Goal: Task Accomplishment & Management: Use online tool/utility

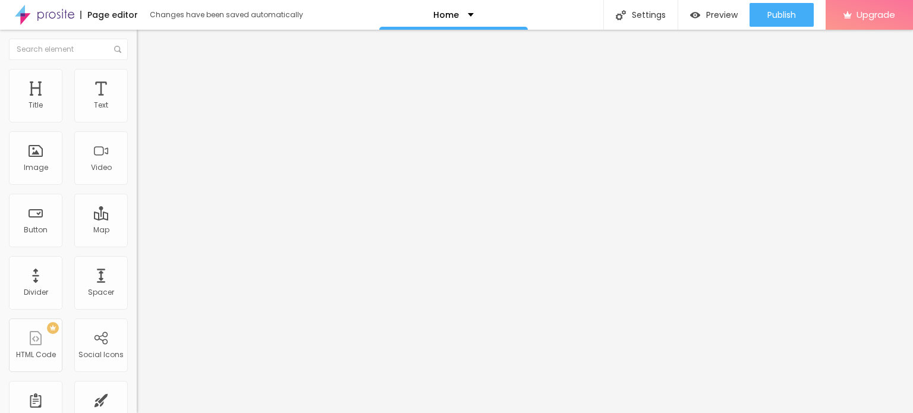
click at [137, 102] on span "Change image" at bounding box center [169, 97] width 64 height 10
click at [137, 244] on input "https://" at bounding box center [208, 238] width 143 height 12
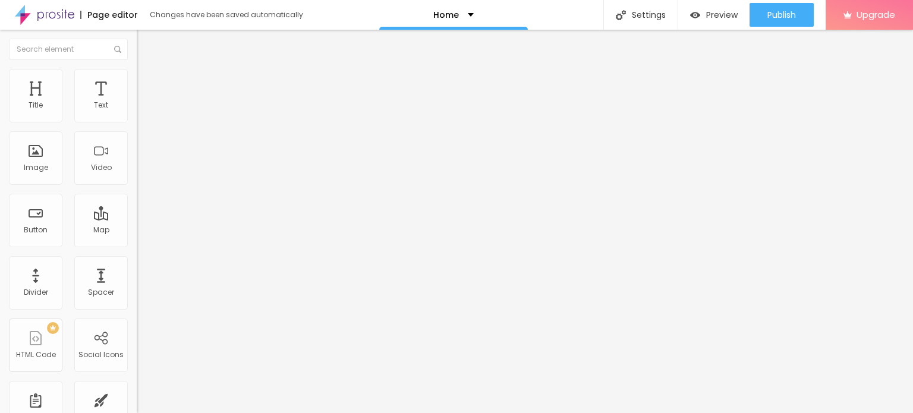
paste input "[DOMAIN_NAME][URL]"
type input "[URL][DOMAIN_NAME]"
click at [39, 276] on div "Divider" at bounding box center [35, 282] width 53 height 53
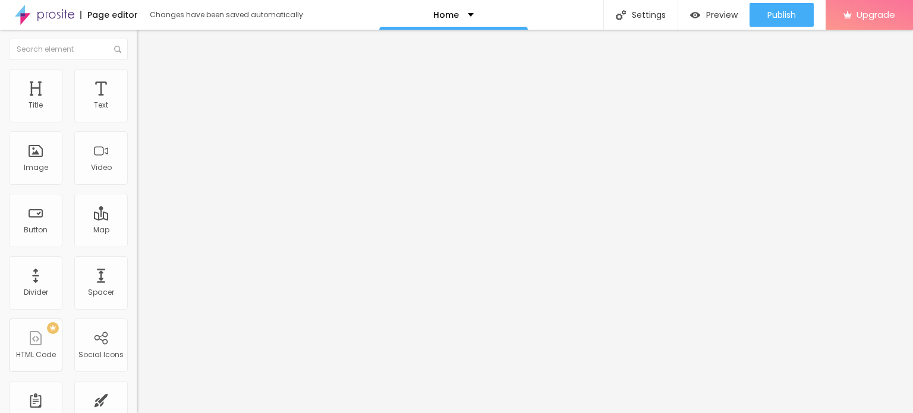
click at [137, 112] on input "Click me" at bounding box center [208, 106] width 143 height 12
paste input "WhatsApp: ✆ [PHONE_NUMBER]"
type input "WhatsApp: ✆ [PHONE_NUMBER]"
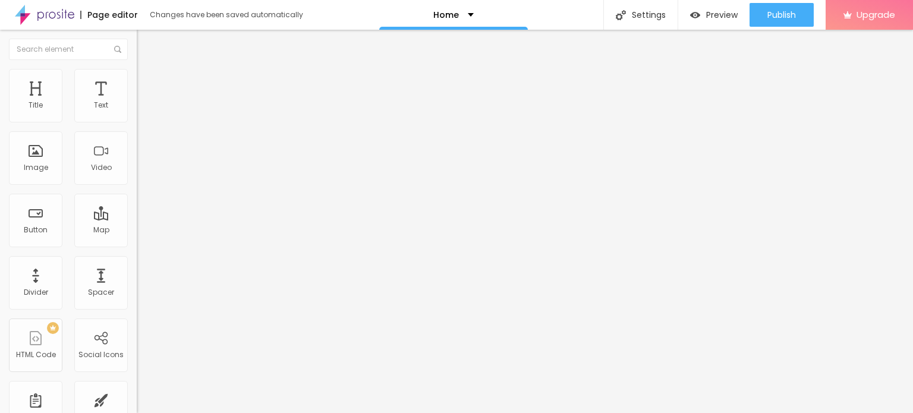
click at [137, 245] on input "https://" at bounding box center [208, 239] width 143 height 12
paste input "[DOMAIN_NAME][URL]"
type input "[URL][DOMAIN_NAME]"
click at [137, 266] on div "Open in new tab" at bounding box center [205, 263] width 137 height 6
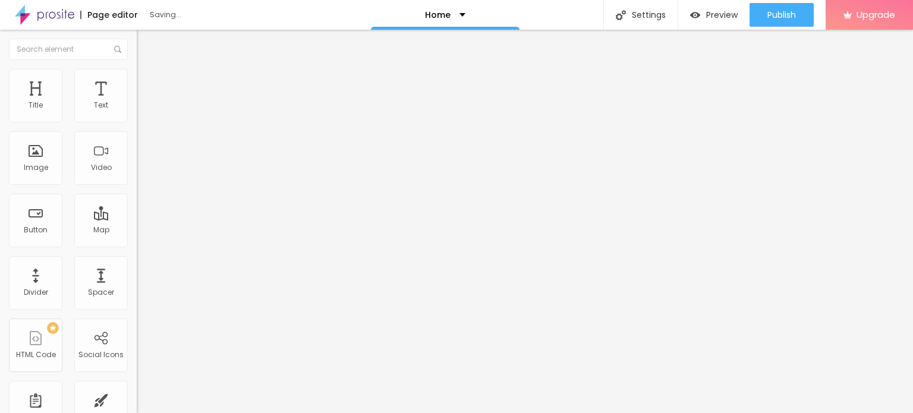
scroll to position [0, 0]
click at [137, 102] on span "Add image" at bounding box center [161, 97] width 49 height 10
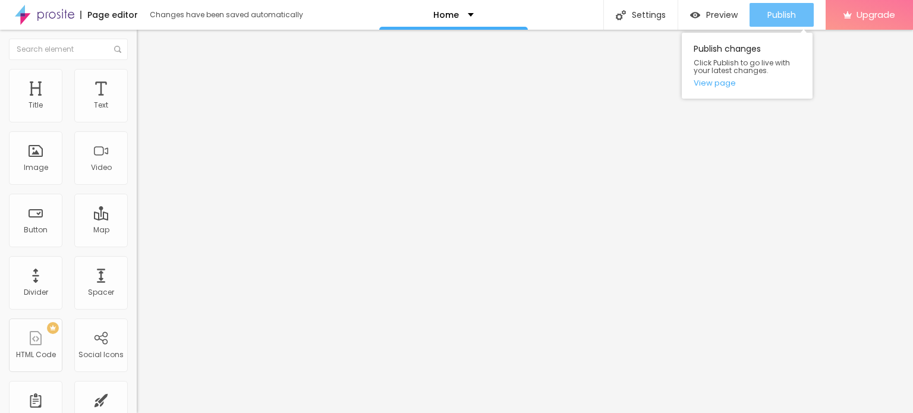
click at [772, 10] on span "Publish" at bounding box center [781, 15] width 29 height 10
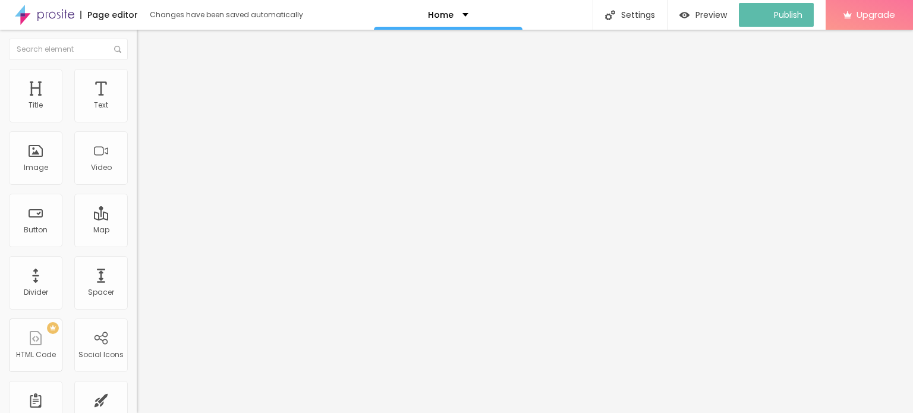
click at [59, 12] on img at bounding box center [44, 15] width 59 height 30
